Goal: Task Accomplishment & Management: Use online tool/utility

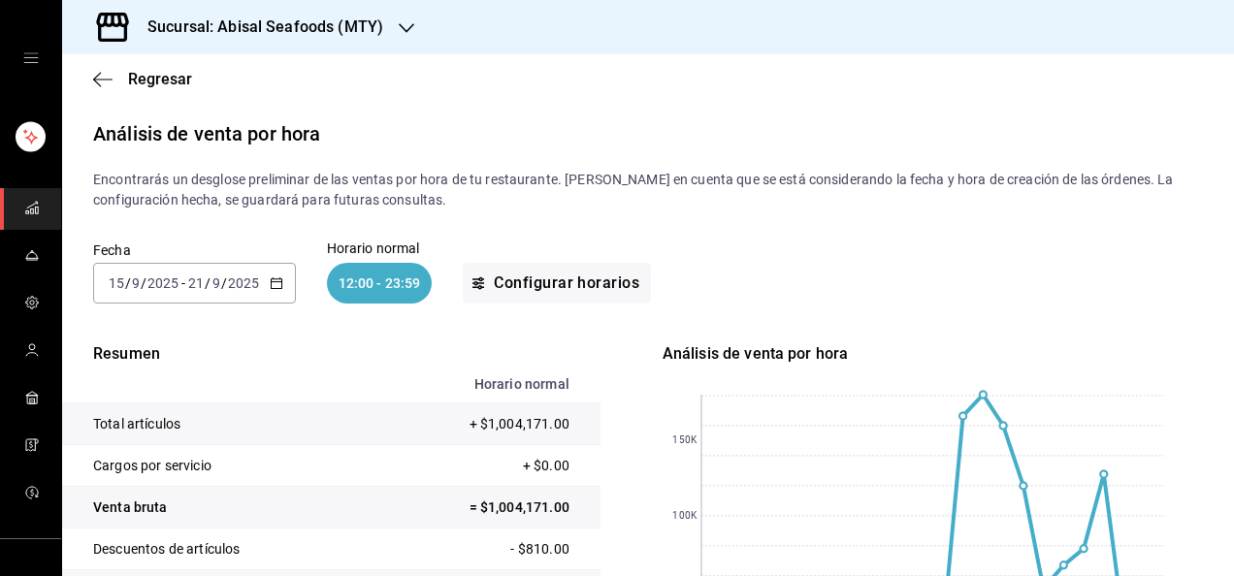
scroll to position [233, 0]
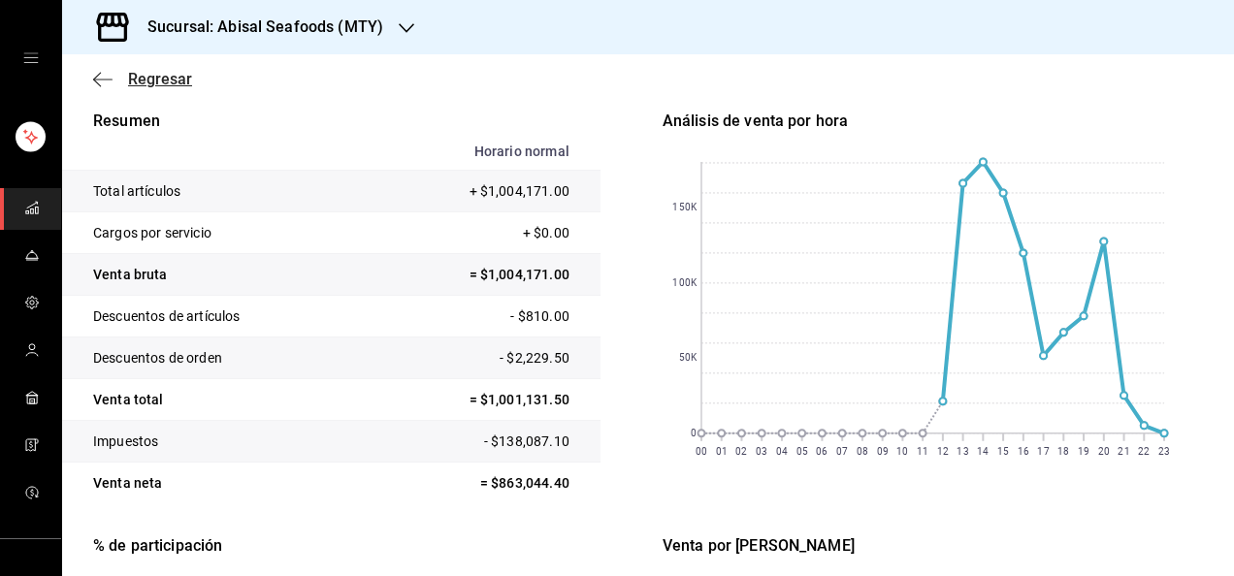
click at [113, 85] on span "Regresar" at bounding box center [142, 79] width 99 height 18
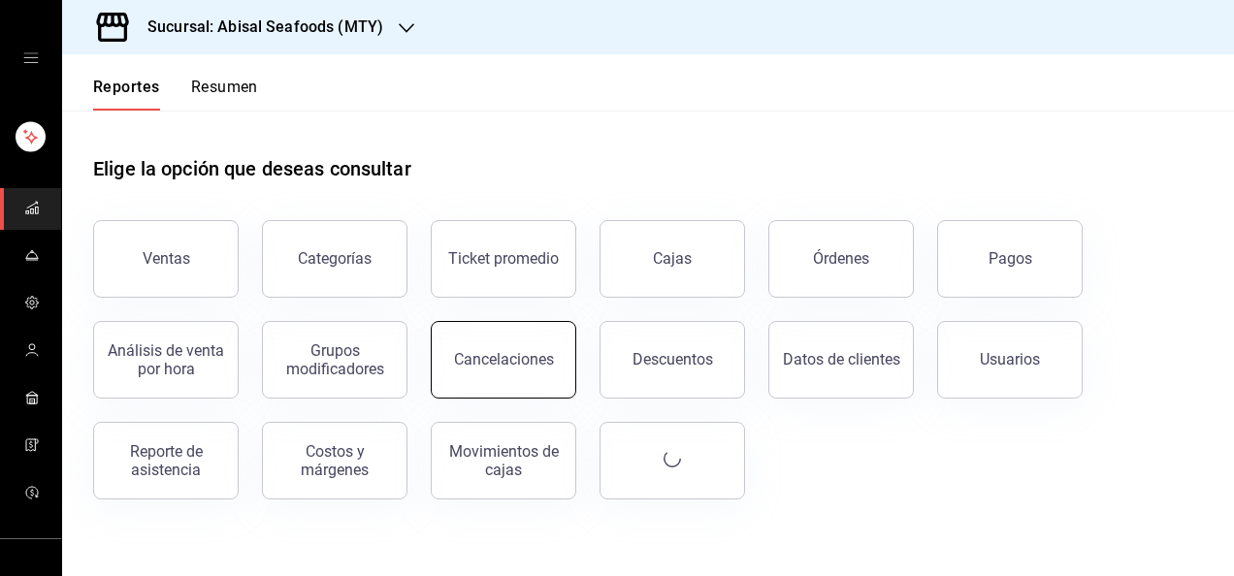
click at [481, 344] on button "Cancelaciones" at bounding box center [503, 360] width 145 height 78
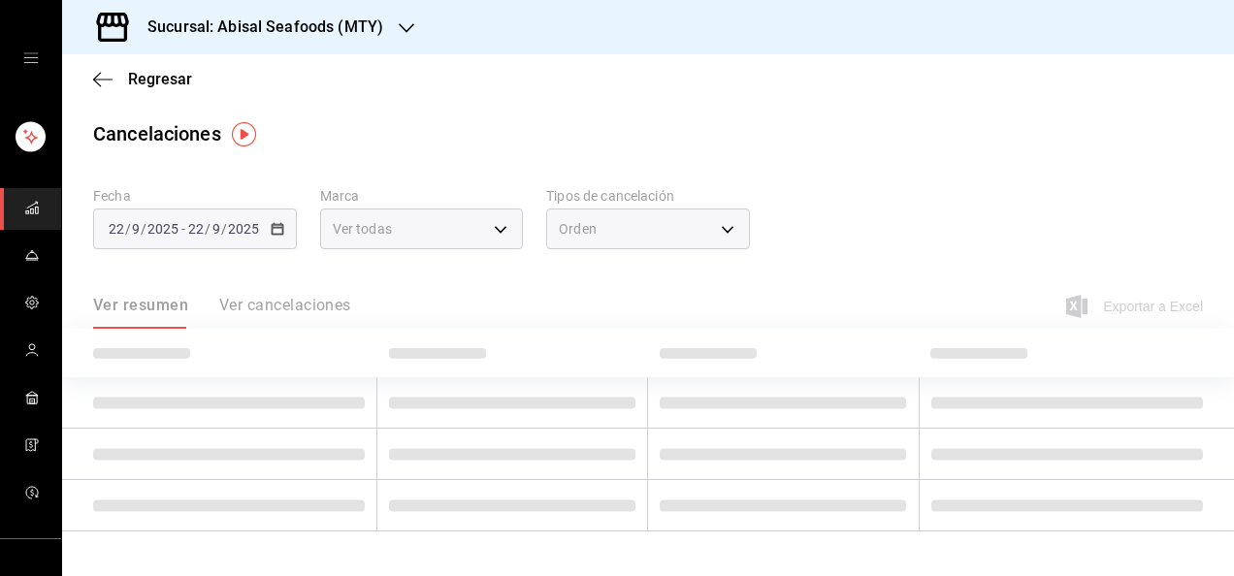
click at [623, 232] on div "Orden" at bounding box center [648, 228] width 204 height 41
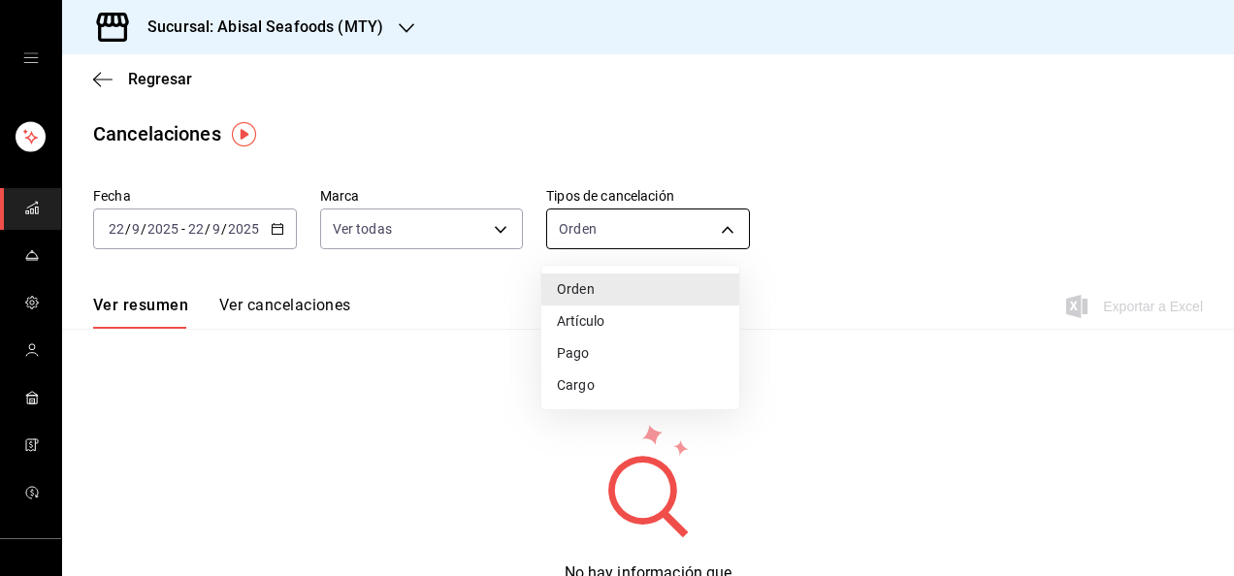
click at [623, 232] on body "Sucursal: Abisal Seafoods (MTY) Regresar Cancelaciones Fecha [DATE] [DATE] - [D…" at bounding box center [617, 288] width 1234 height 576
click at [605, 328] on li "Artículo" at bounding box center [640, 321] width 198 height 32
type input "ORDER_ITEM"
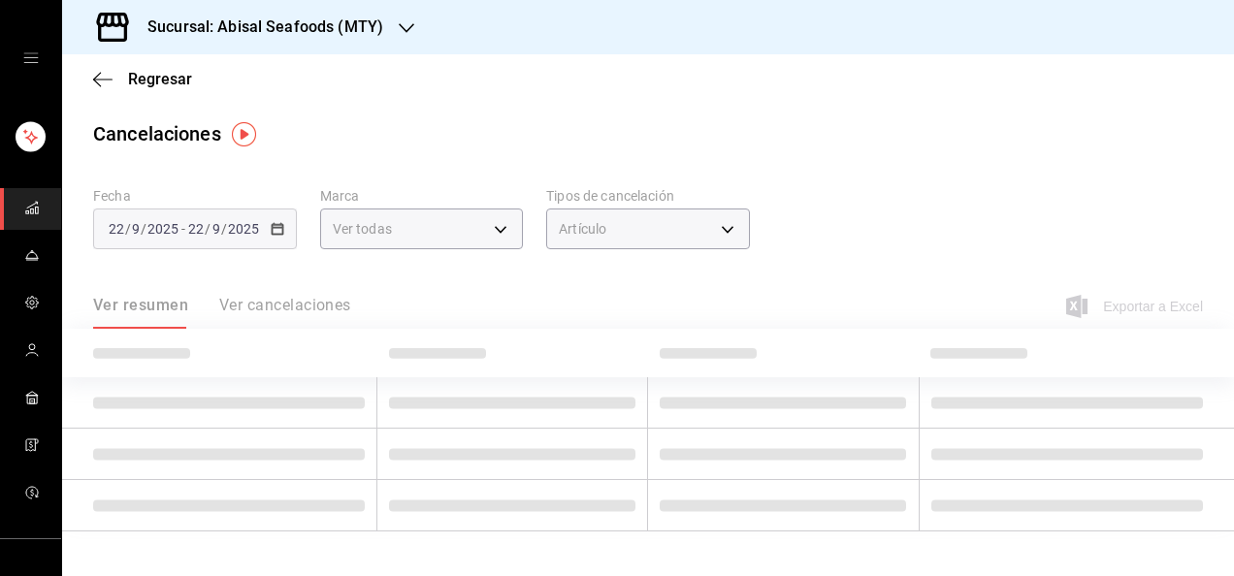
click at [284, 305] on button "Ver cancelaciones" at bounding box center [285, 312] width 132 height 33
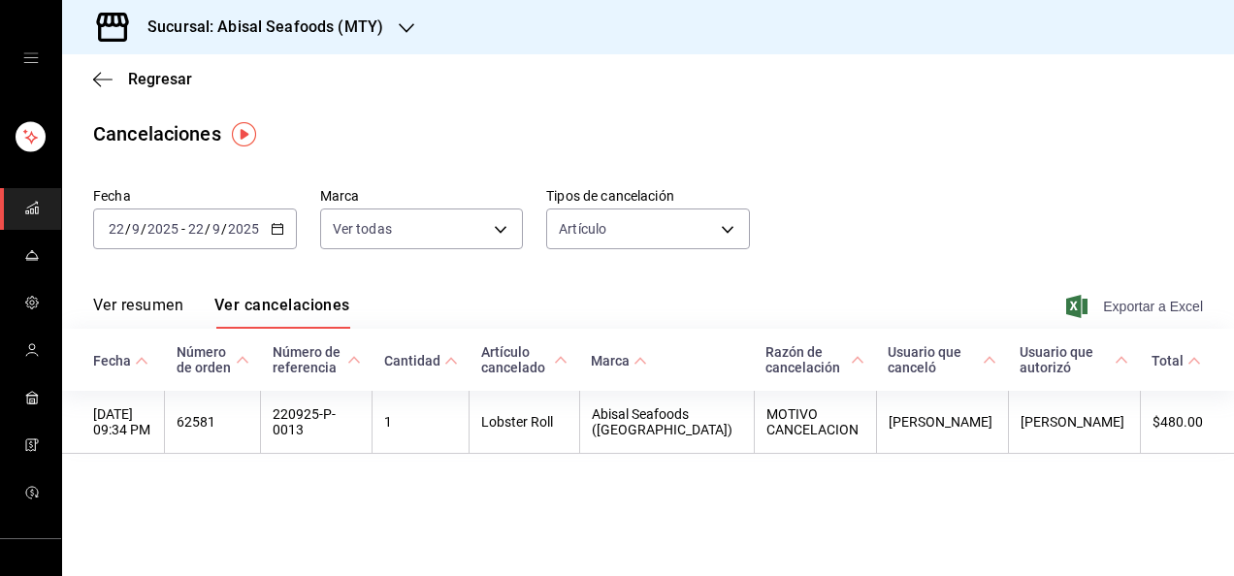
click at [1158, 308] on span "Exportar a Excel" at bounding box center [1136, 306] width 133 height 23
click at [125, 87] on span "Regresar" at bounding box center [142, 79] width 99 height 18
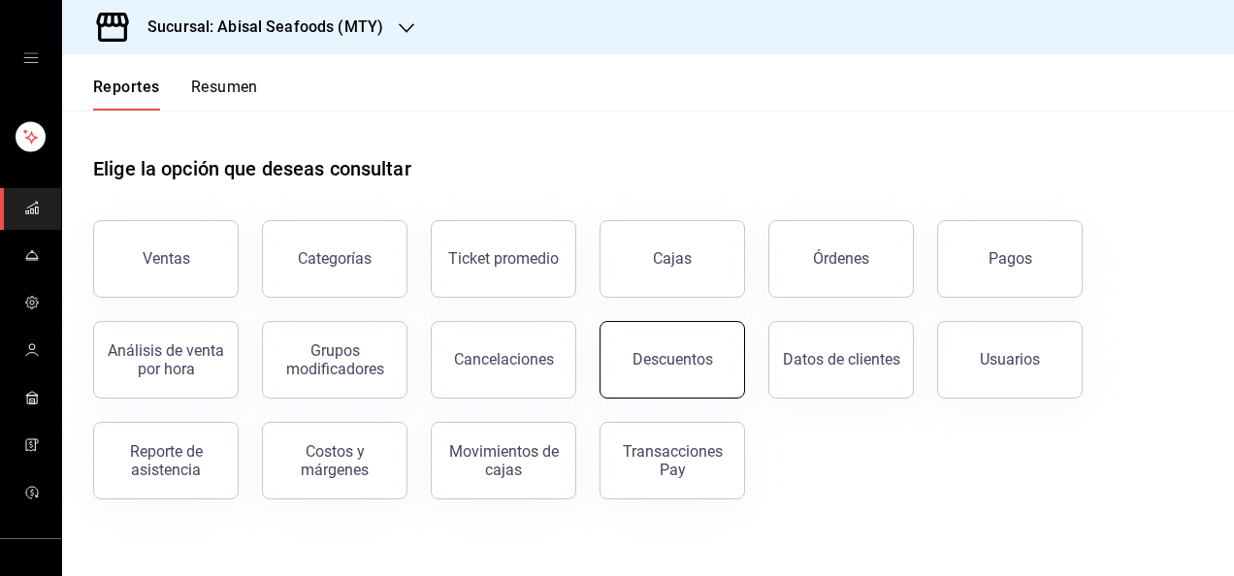
click at [639, 347] on button "Descuentos" at bounding box center [671, 360] width 145 height 78
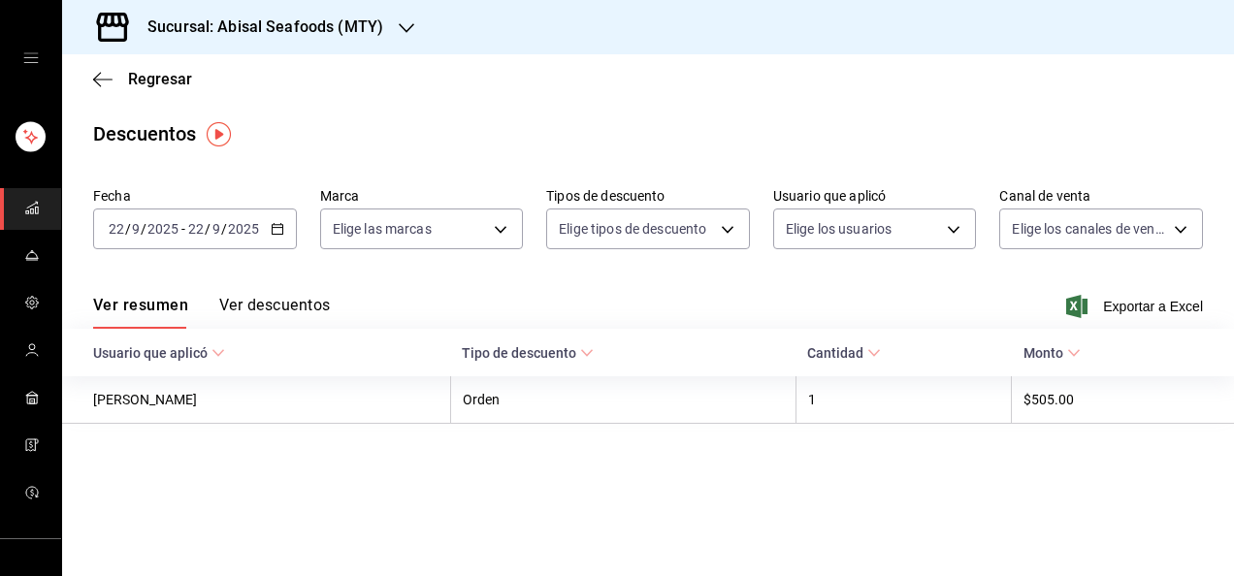
click at [289, 302] on button "Ver descuentos" at bounding box center [274, 312] width 111 height 33
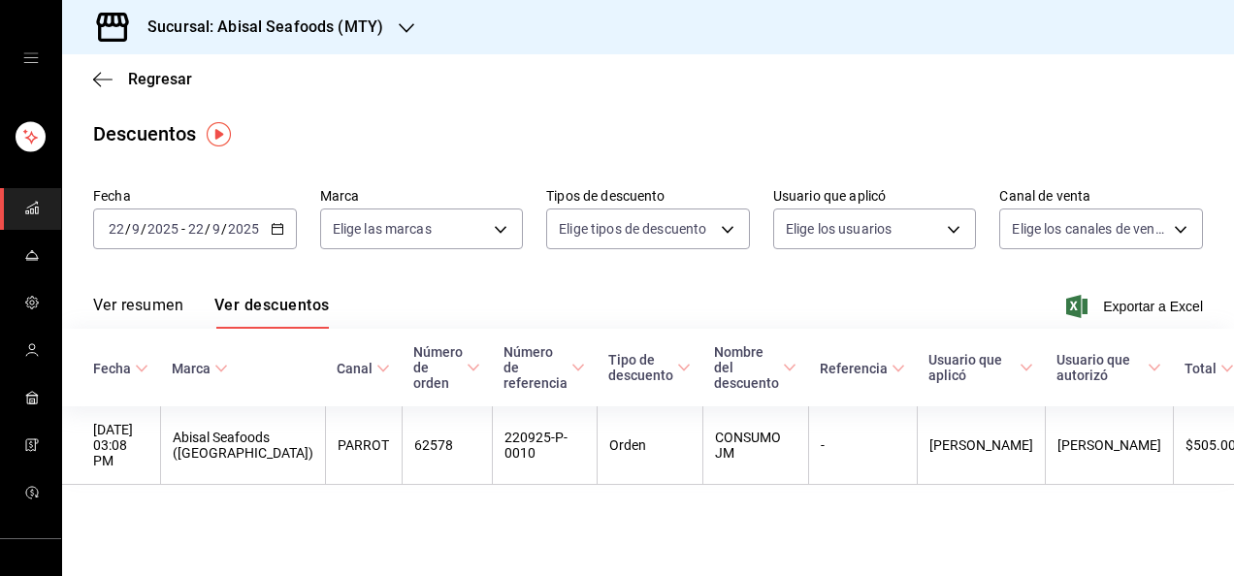
click at [1076, 308] on icon "button" at bounding box center [1076, 306] width 21 height 23
